Goal: Task Accomplishment & Management: Manage account settings

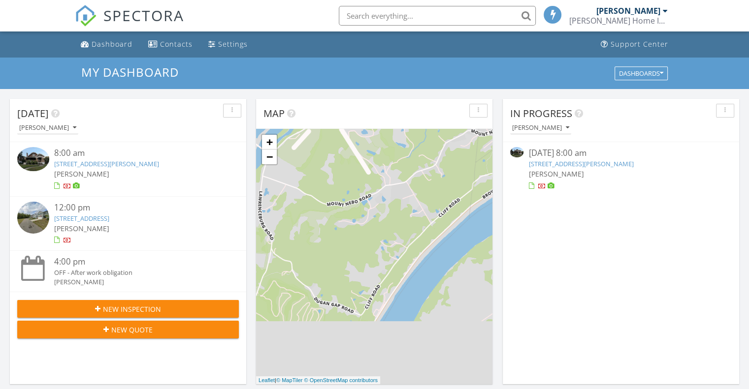
scroll to position [4, 5]
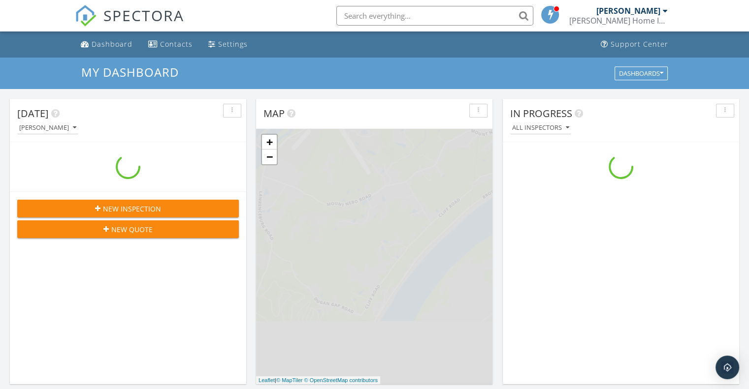
scroll to position [911, 764]
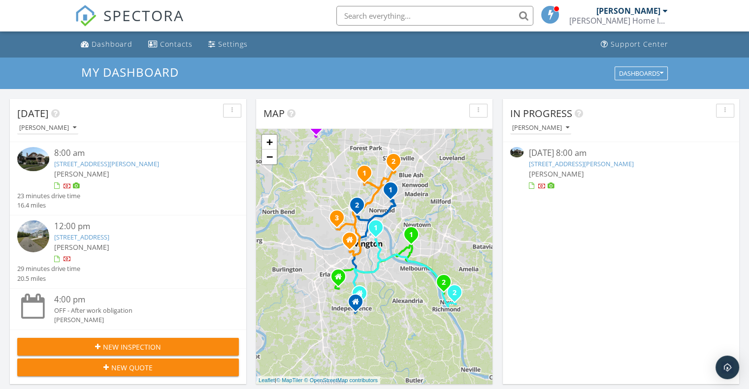
click at [175, 187] on div at bounding box center [137, 186] width 166 height 10
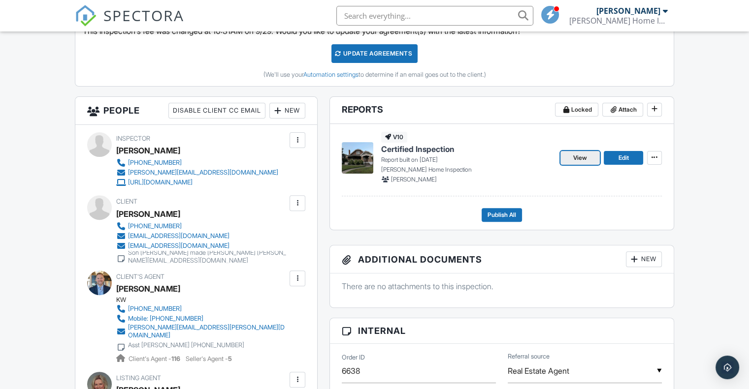
click at [587, 161] on span "View" at bounding box center [580, 158] width 14 height 10
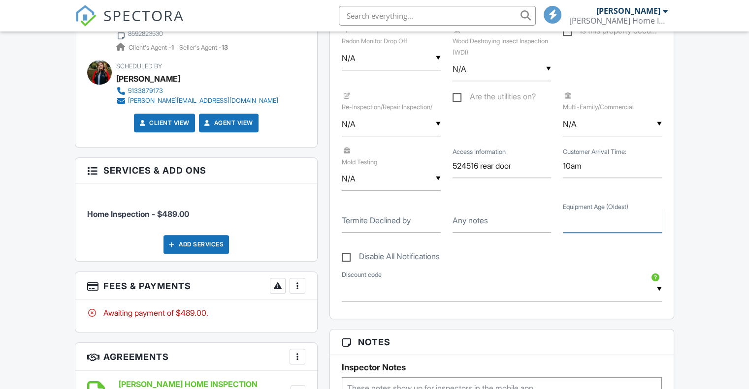
click at [589, 226] on input "Equipment Age (Oldest)" at bounding box center [612, 221] width 99 height 24
type input "2023"
drag, startPoint x: 717, startPoint y: 106, endPoint x: 706, endPoint y: 113, distance: 13.5
click at [717, 109] on div "Dashboard Contacts Settings Support Center Inspection Details Client View More …" at bounding box center [374, 211] width 749 height 1796
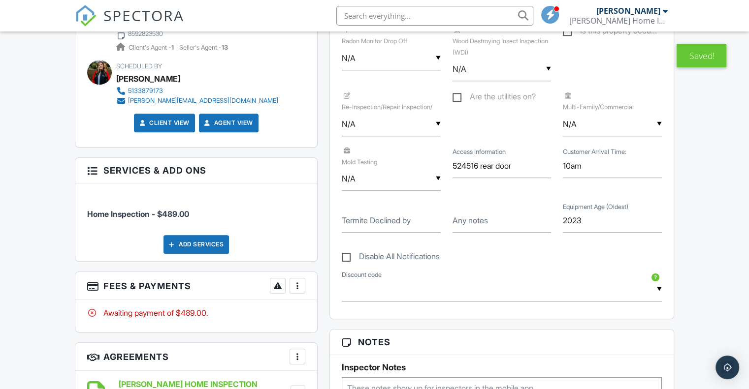
click at [301, 281] on div at bounding box center [297, 286] width 10 height 10
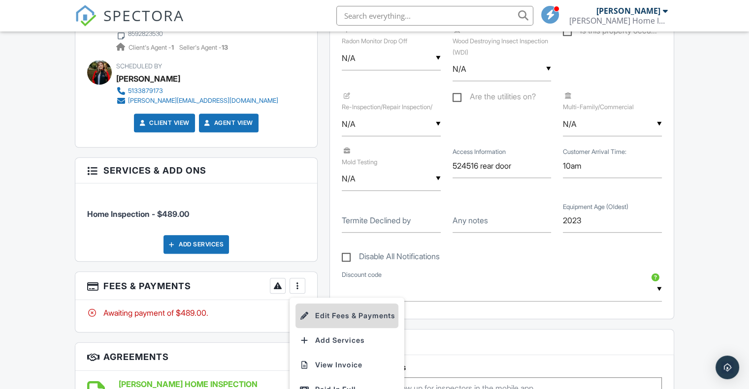
click at [318, 304] on li "Edit Fees & Payments" at bounding box center [346, 316] width 103 height 25
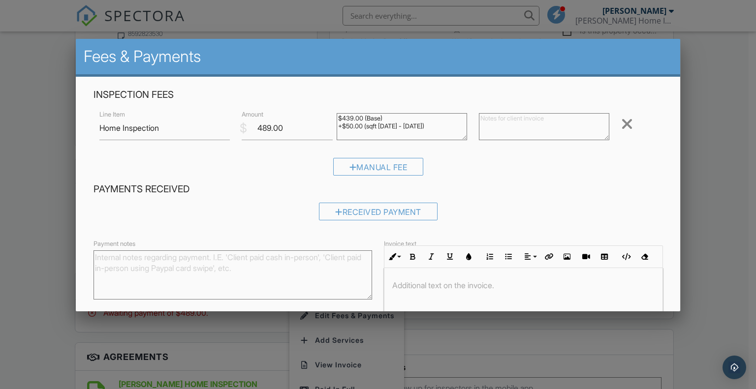
click at [364, 221] on div "Received Payment" at bounding box center [378, 215] width 569 height 25
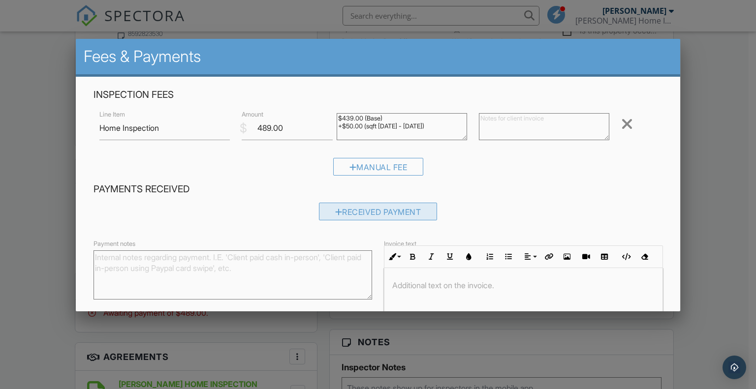
click at [365, 211] on div "Received Payment" at bounding box center [378, 212] width 119 height 18
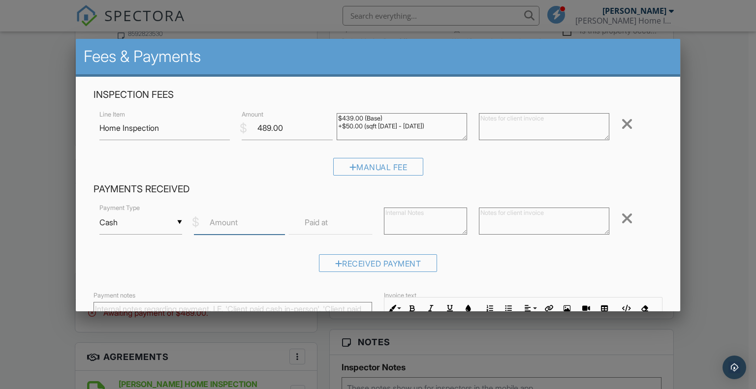
click at [249, 219] on input "Amount" at bounding box center [239, 223] width 91 height 24
type input "489.00"
click at [171, 220] on div "▼ Cash Cash Check On-Site Card Other Cash Check On-Site Card Other" at bounding box center [140, 223] width 83 height 24
click at [156, 307] on span "On-Site Card" at bounding box center [140, 311] width 66 height 25
type input "On-Site Card"
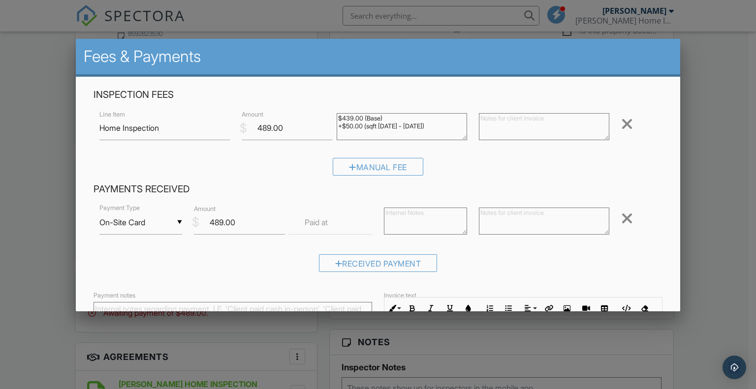
click at [347, 224] on input "text" at bounding box center [330, 223] width 83 height 24
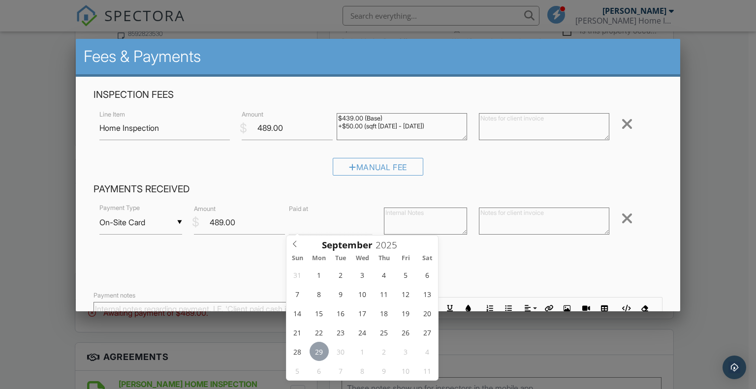
type input "11"
type input "09/29/2025 11:00 AM"
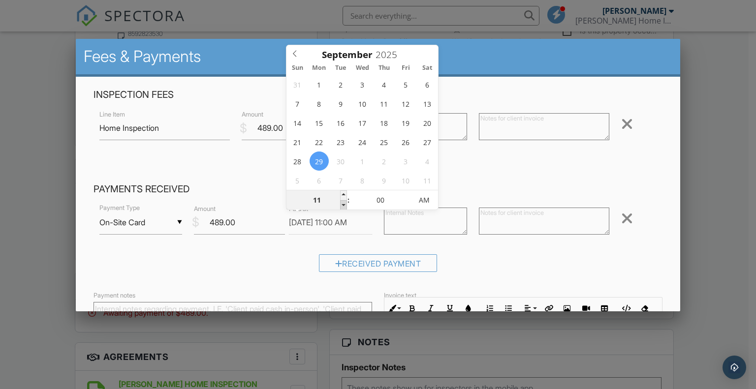
type input "10"
type input "09/29/2025 10:00 AM"
click at [345, 204] on span at bounding box center [343, 205] width 7 height 10
type input "05"
type input "09/29/2025 10:05 AM"
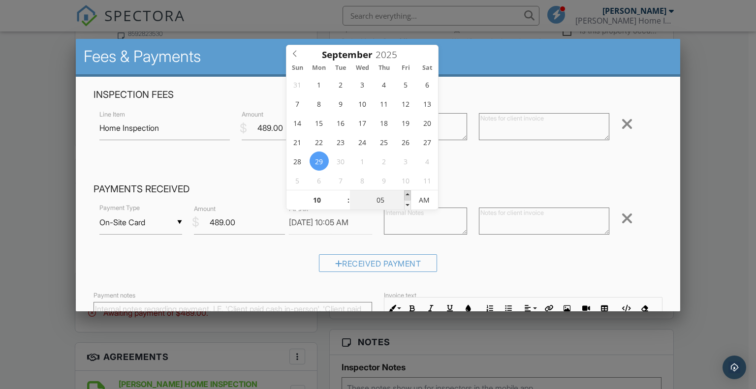
click at [407, 194] on span at bounding box center [407, 195] width 7 height 10
type input "10"
type input "09/29/2025 10:10 AM"
click at [407, 194] on span at bounding box center [407, 195] width 7 height 10
type input "15"
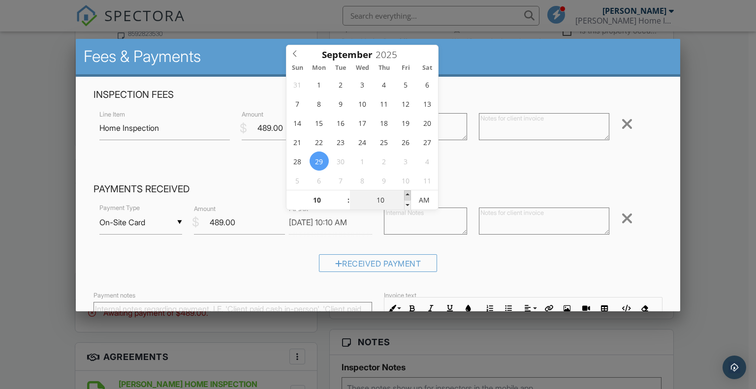
type input "09/29/2025 10:15 AM"
click at [407, 193] on span at bounding box center [407, 195] width 7 height 10
type input "20"
type input "09/29/2025 10:20 AM"
click at [407, 193] on span at bounding box center [407, 195] width 7 height 10
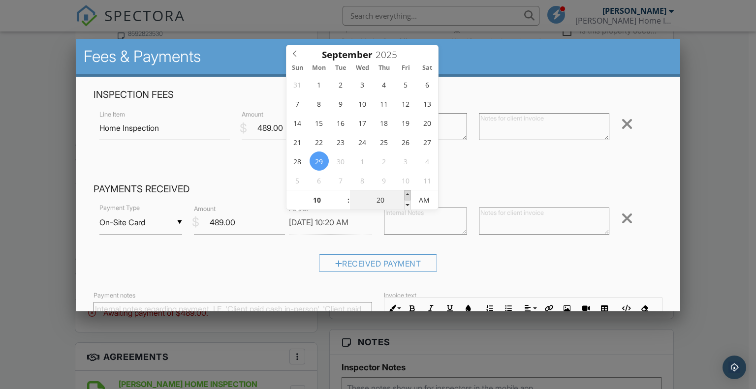
type input "25"
type input "09/29/2025 10:25 AM"
click at [407, 193] on span at bounding box center [407, 195] width 7 height 10
type input "30"
type input "09/29/2025 10:30 AM"
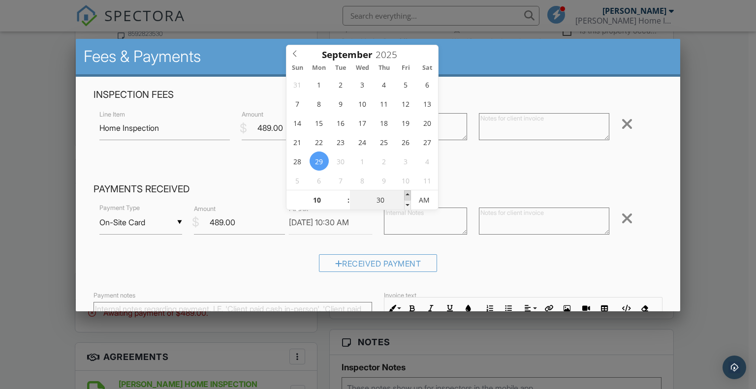
click at [407, 194] on span at bounding box center [407, 195] width 7 height 10
type input "35"
type input "09/29/2025 10:35 AM"
click at [406, 194] on span at bounding box center [407, 195] width 7 height 10
type input "40"
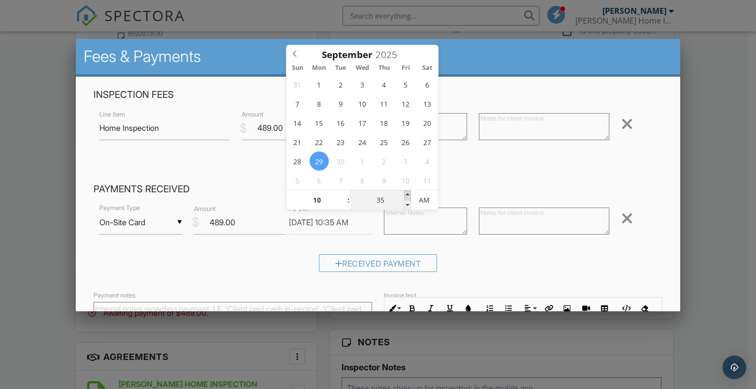
type input "09/29/2025 10:40 AM"
click at [406, 194] on span at bounding box center [407, 195] width 7 height 10
type input "45"
type input "[DATE] 10:45 AM"
click at [406, 194] on span at bounding box center [407, 195] width 7 height 10
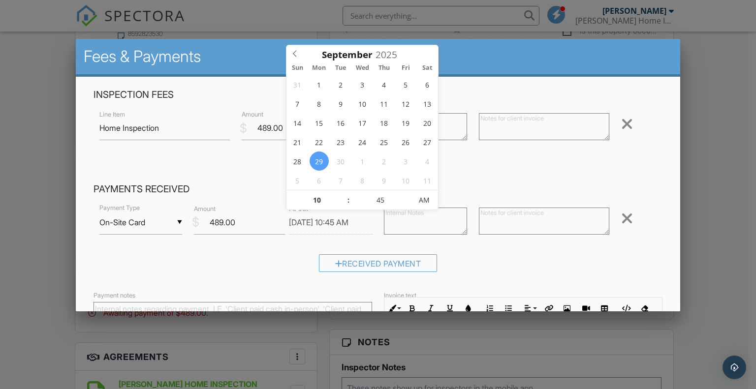
click at [478, 176] on div "Manual Fee" at bounding box center [378, 170] width 569 height 25
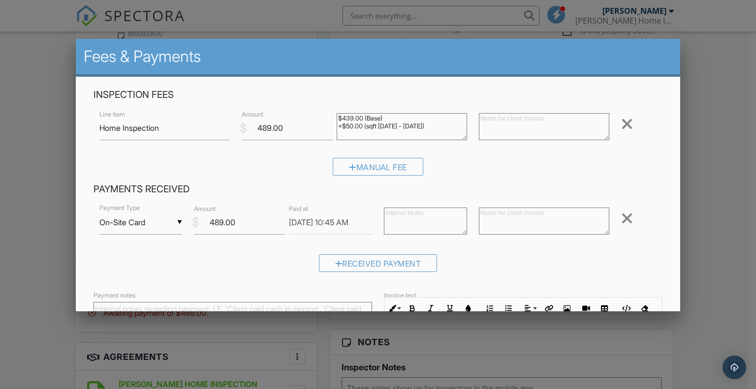
click at [295, 283] on form "Inspection Fees Line Item Home Inspection $ Amount 489.00 $439.00 (Base) +$50.0…" at bounding box center [378, 259] width 581 height 340
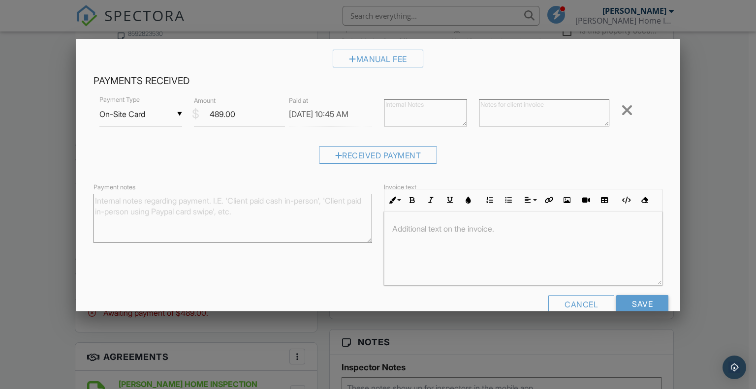
scroll to position [128, 0]
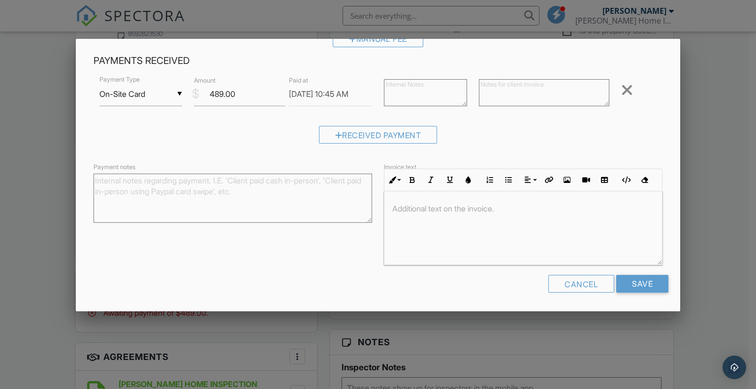
click at [233, 208] on textarea "Payment notes" at bounding box center [233, 198] width 279 height 49
type textarea "[PERSON_NAME]"
click at [628, 284] on input "Save" at bounding box center [642, 284] width 52 height 18
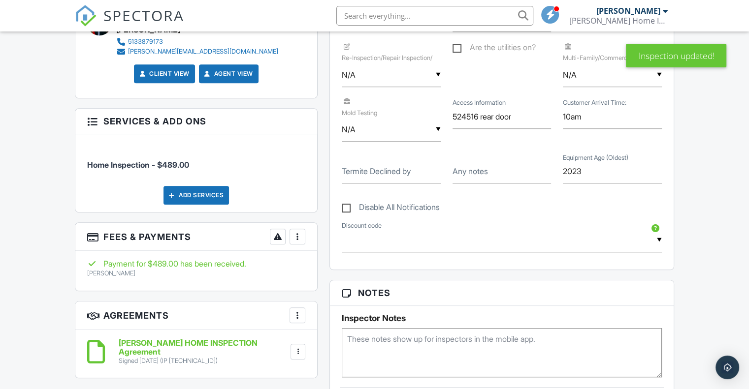
click at [304, 229] on div "More" at bounding box center [297, 237] width 16 height 16
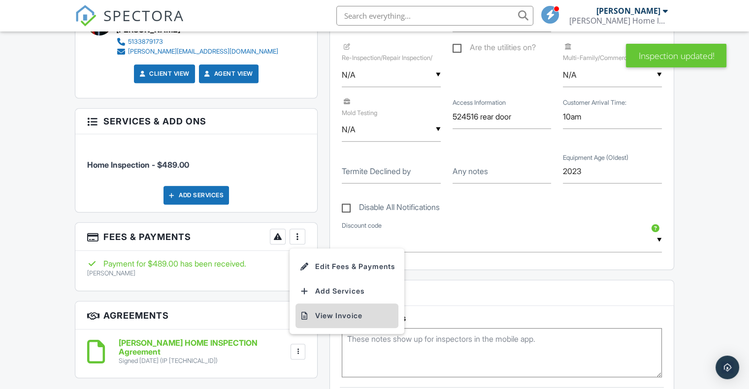
click at [319, 304] on li "View Invoice" at bounding box center [346, 316] width 103 height 25
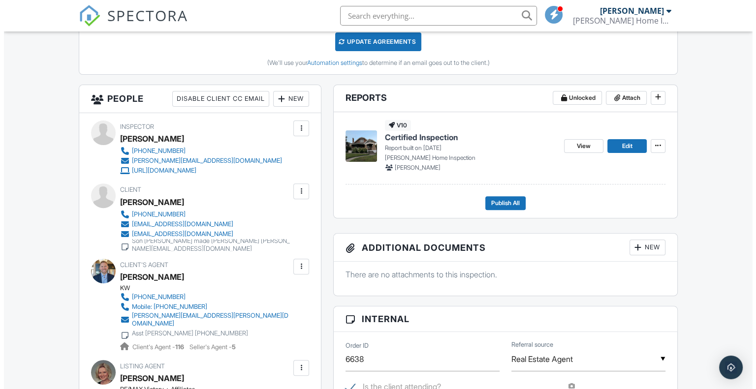
scroll to position [345, 0]
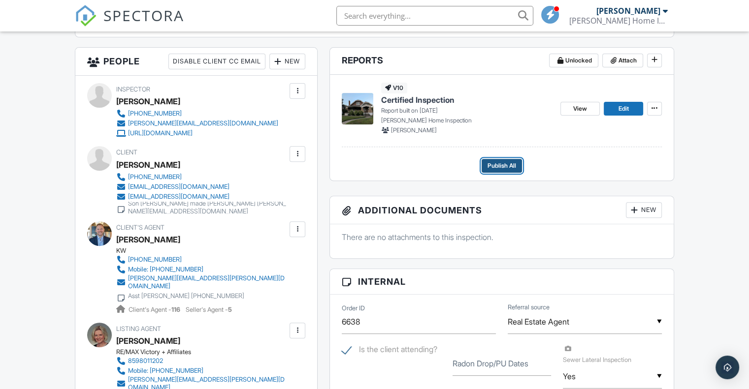
click at [509, 167] on span "Publish All" at bounding box center [501, 166] width 29 height 10
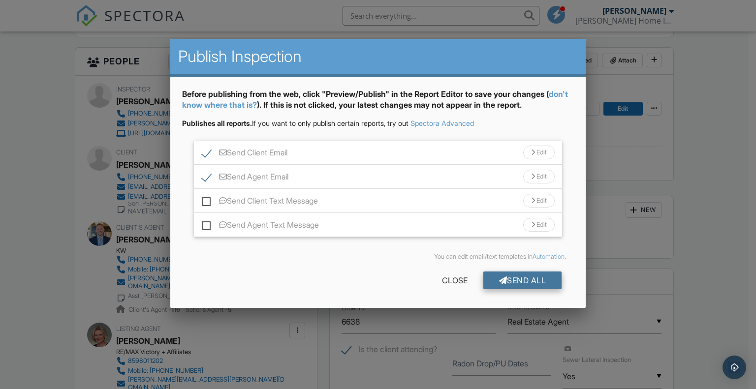
click at [522, 283] on div "Send All" at bounding box center [522, 281] width 79 height 18
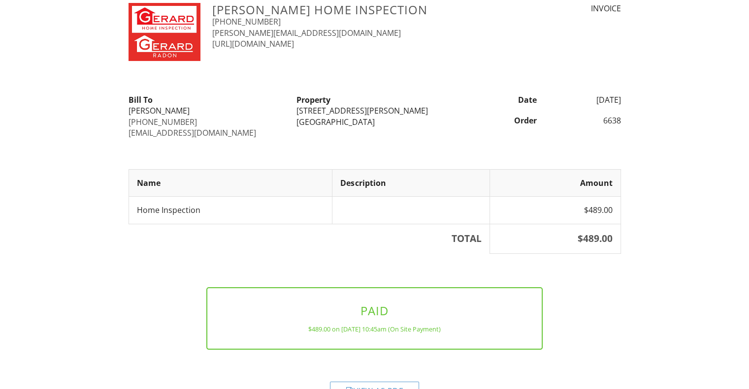
scroll to position [55, 0]
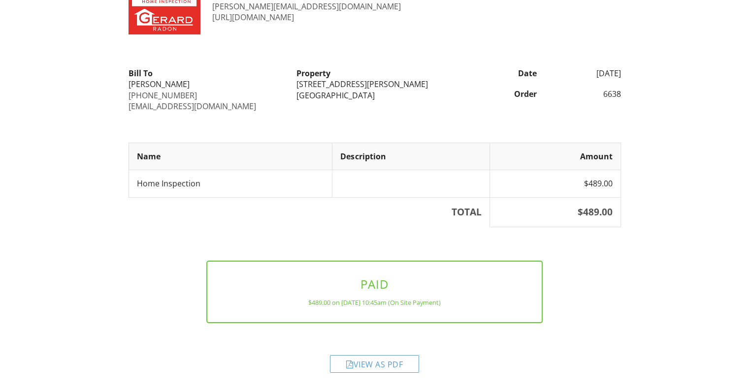
click at [367, 364] on div "View as PDF" at bounding box center [374, 364] width 89 height 18
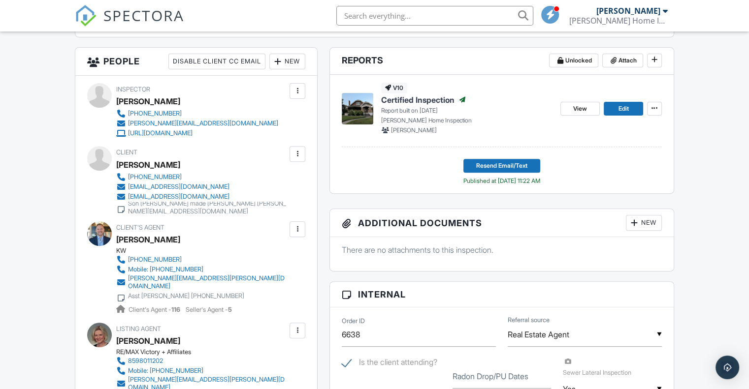
scroll to position [345, 0]
